Goal: Information Seeking & Learning: Learn about a topic

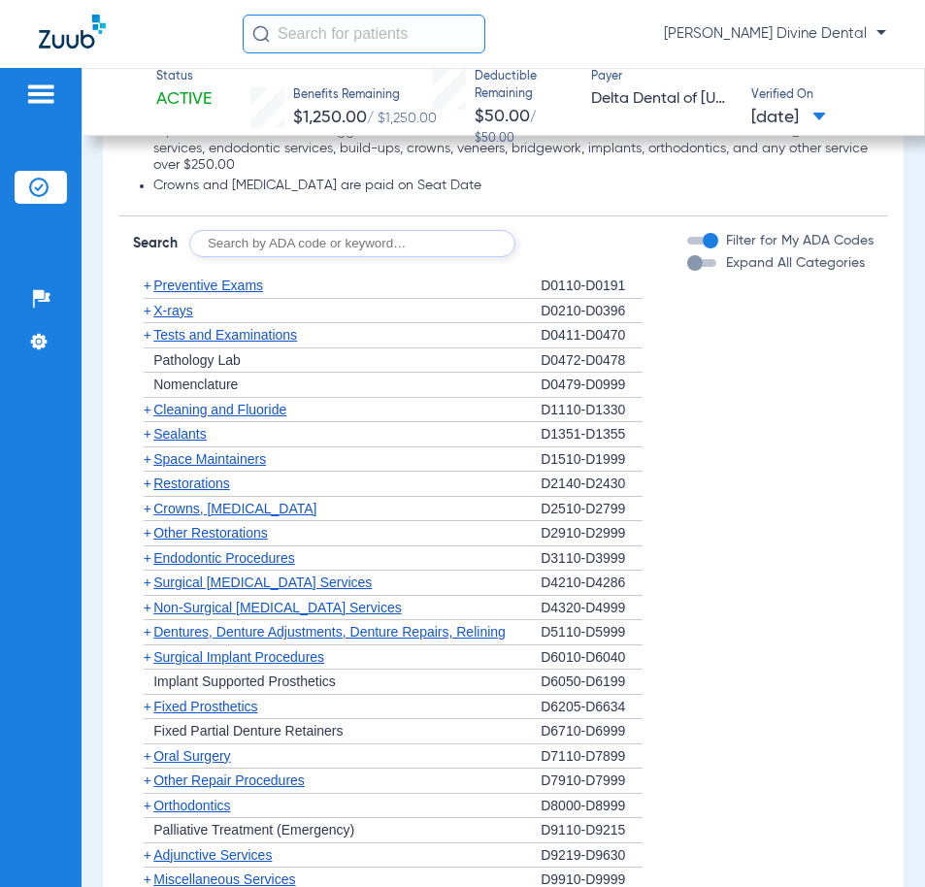
scroll to position [1553, 0]
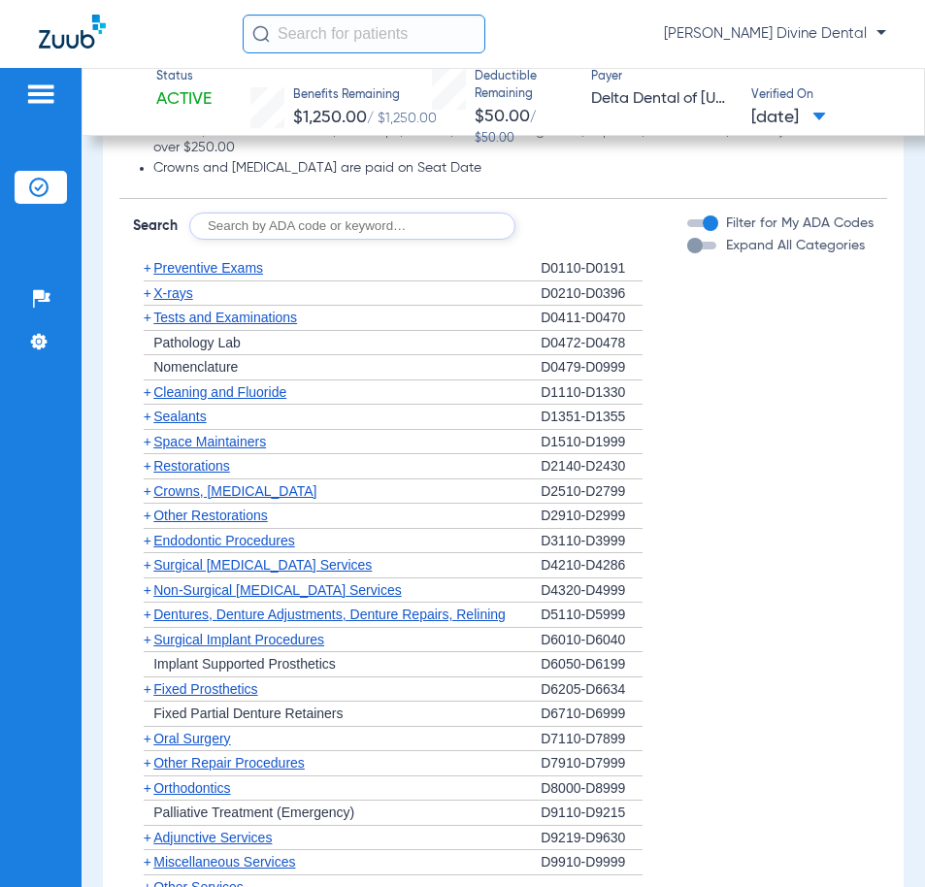
click at [187, 783] on span "Orthodontics" at bounding box center [191, 789] width 77 height 16
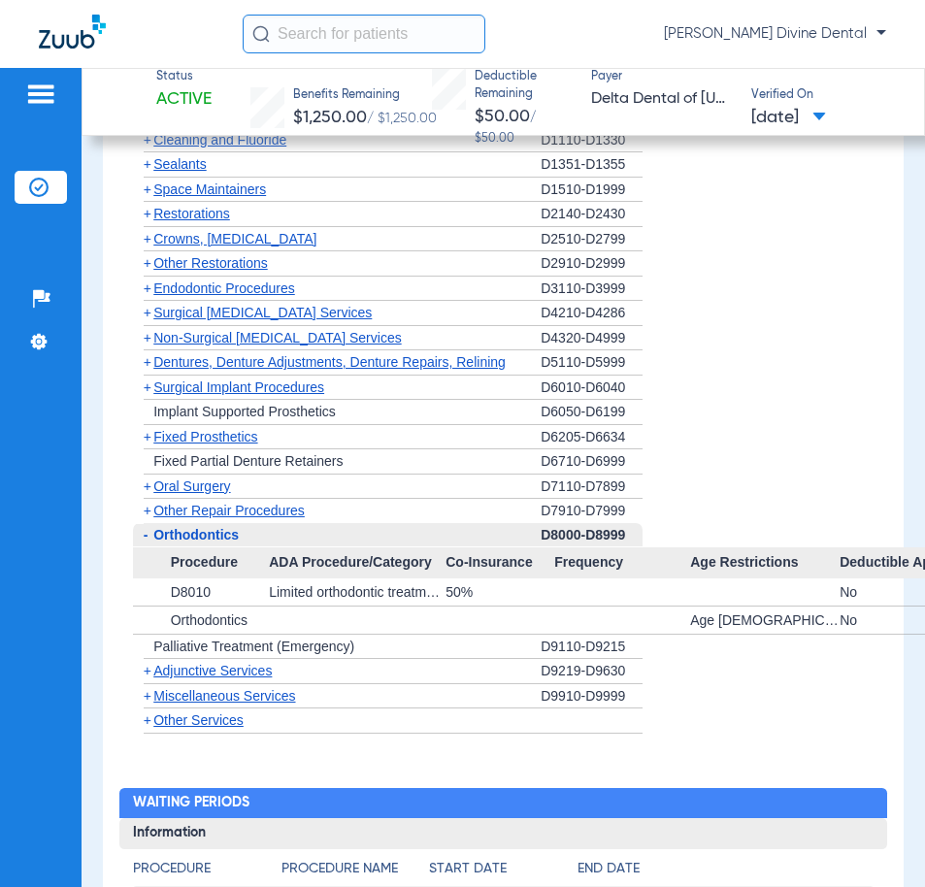
scroll to position [1813, 0]
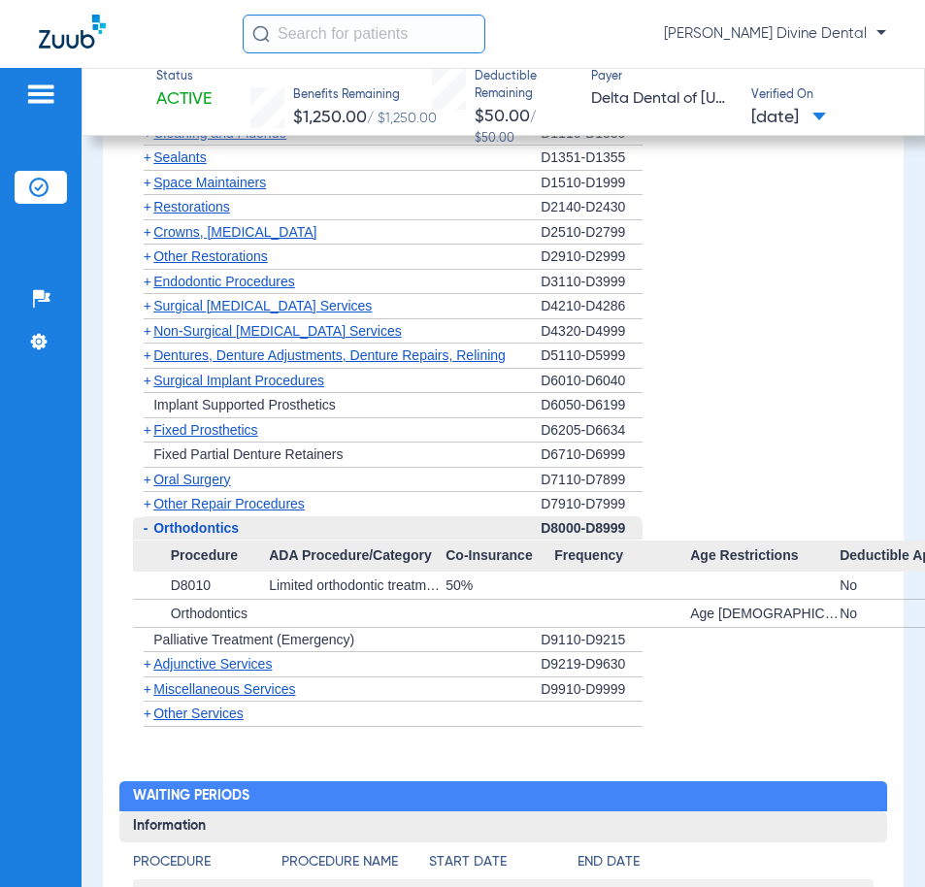
click at [184, 659] on span "Adjunctive Services" at bounding box center [212, 664] width 118 height 16
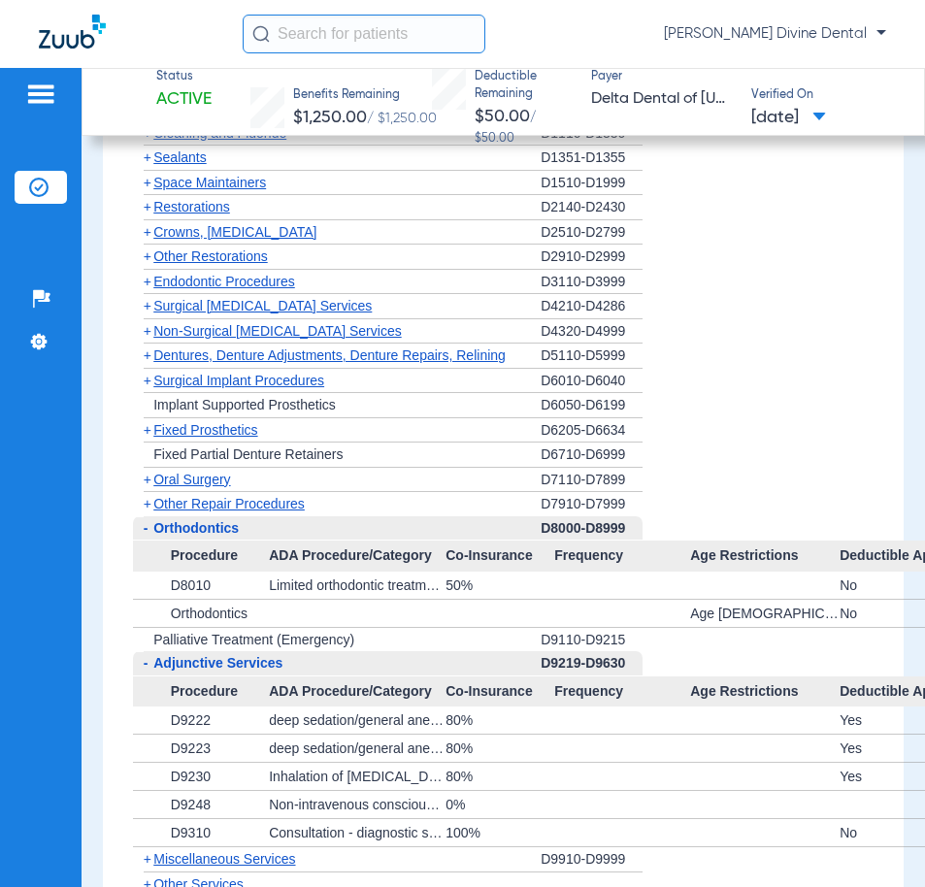
click at [210, 661] on span "Adjunctive Services" at bounding box center [217, 663] width 129 height 16
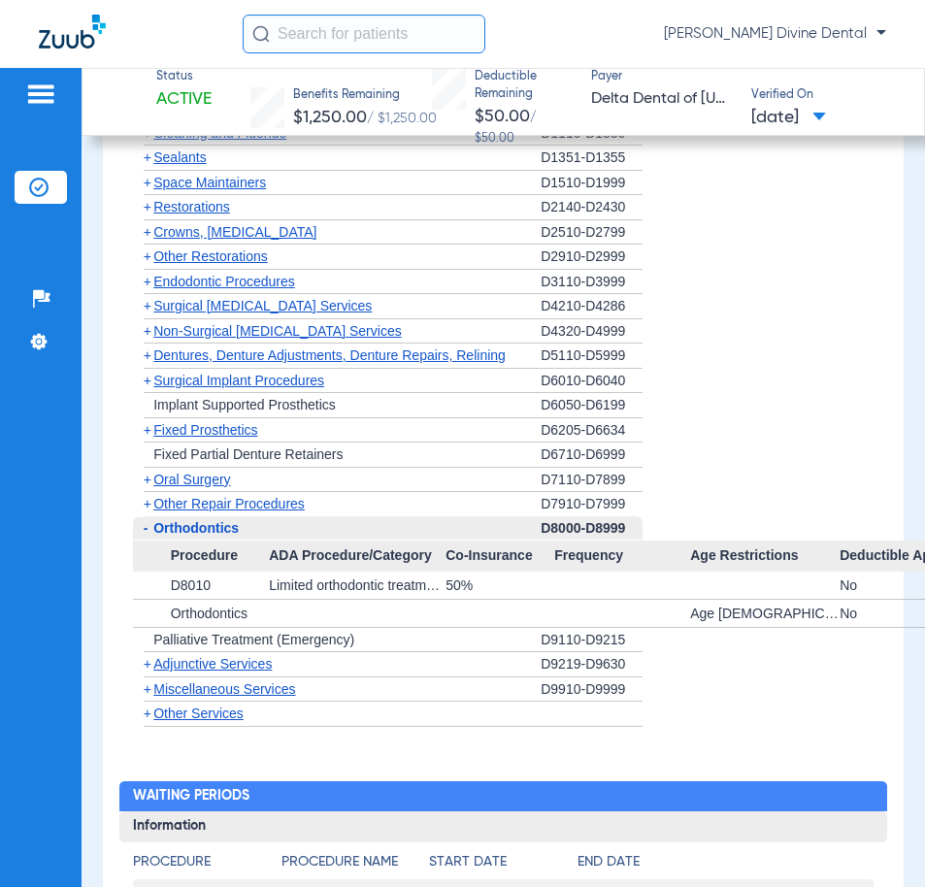
click at [231, 685] on span "Miscellaneous Services" at bounding box center [224, 690] width 142 height 16
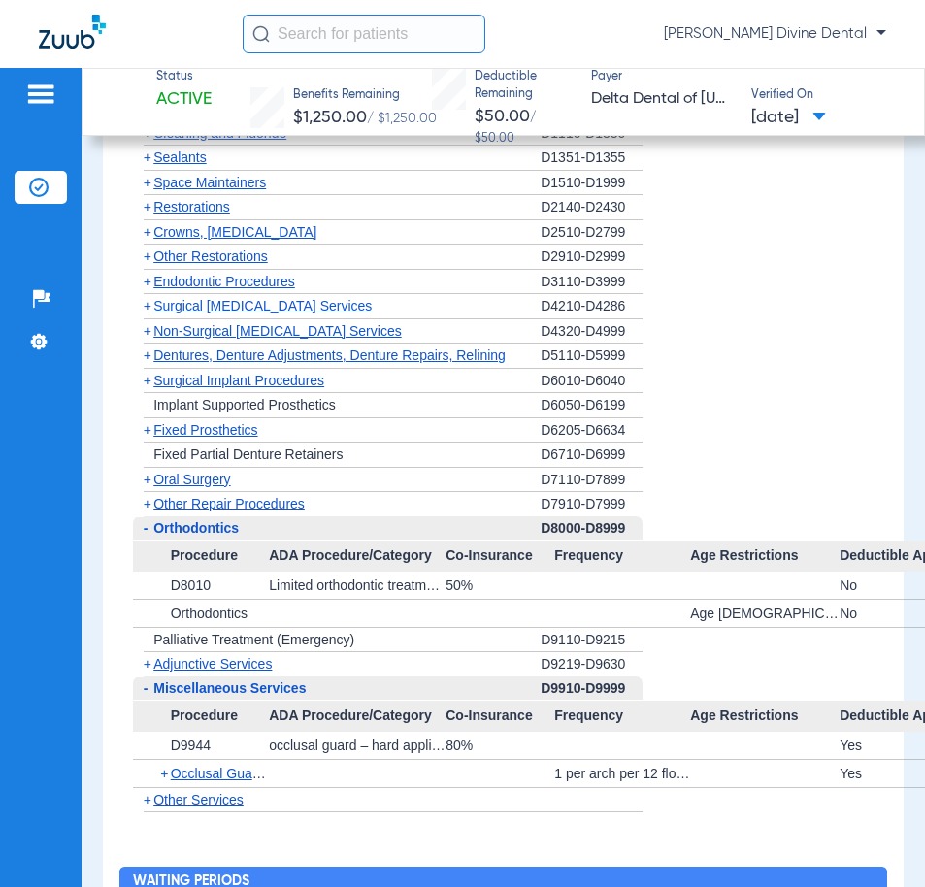
click at [231, 686] on span "Miscellaneous Services" at bounding box center [229, 689] width 152 height 16
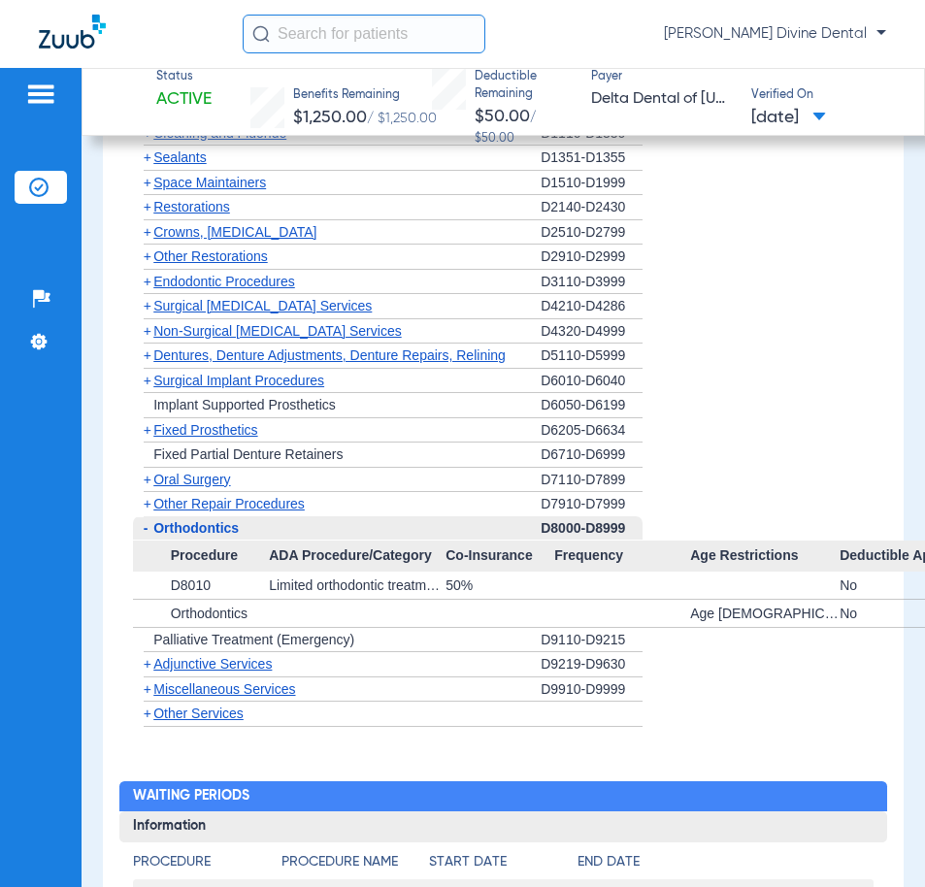
click at [217, 715] on span "Other Services" at bounding box center [198, 714] width 90 height 16
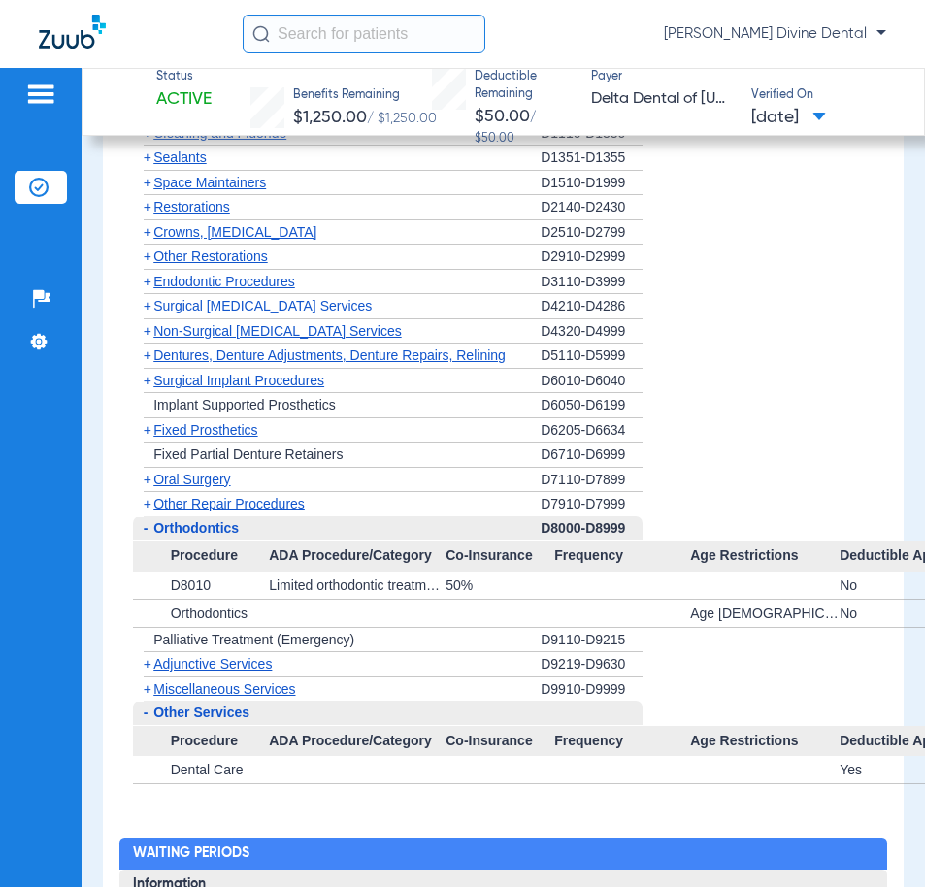
click at [217, 715] on span "Other Services" at bounding box center [201, 713] width 96 height 16
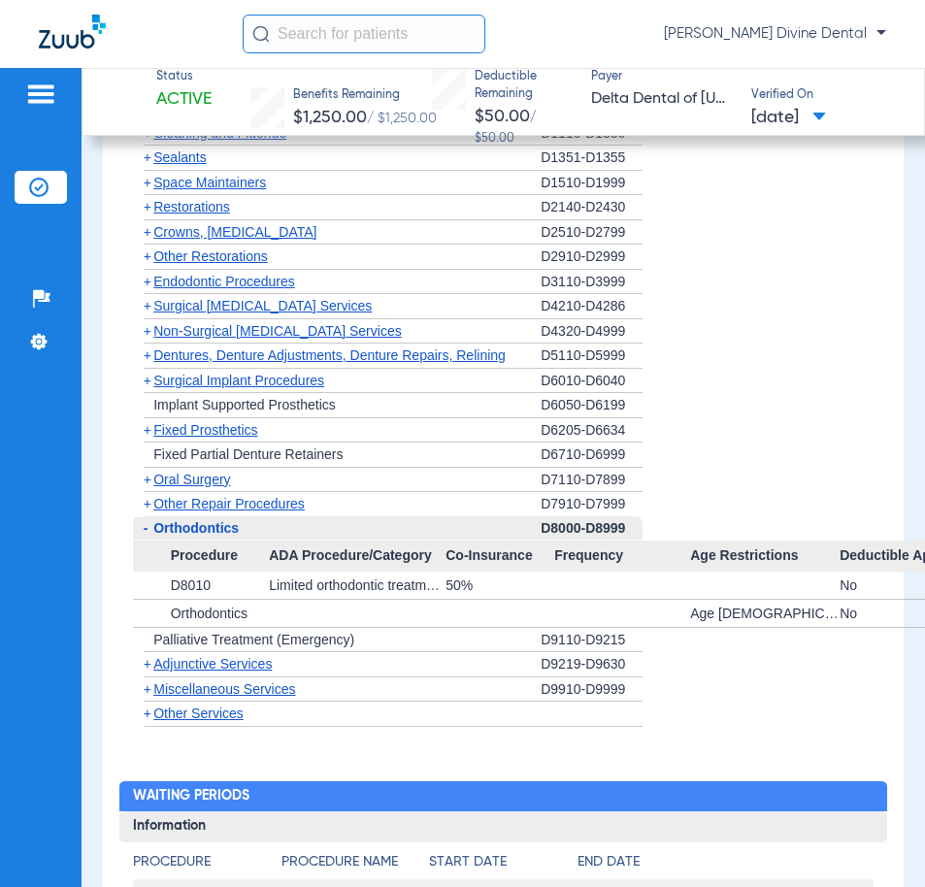
drag, startPoint x: 447, startPoint y: 581, endPoint x: 486, endPoint y: 581, distance: 39.8
click at [486, 581] on div "50%" at bounding box center [500, 585] width 109 height 27
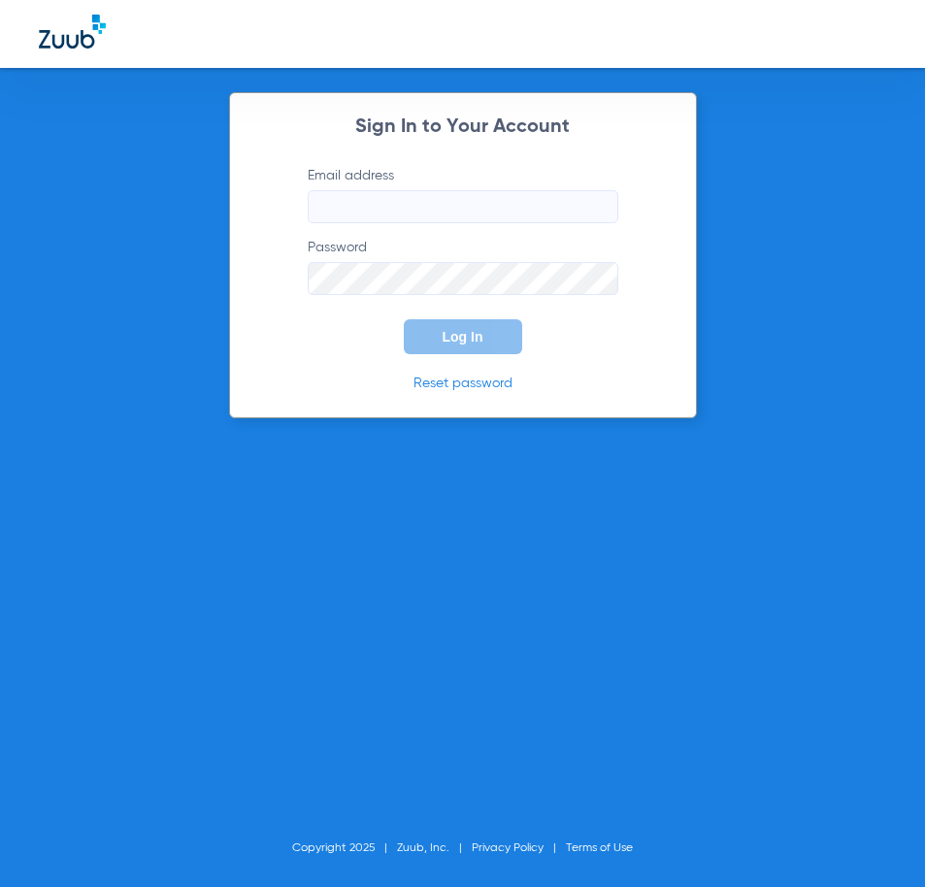
type input "[EMAIL_ADDRESS][DOMAIN_NAME]"
